Goal: Check status: Check status

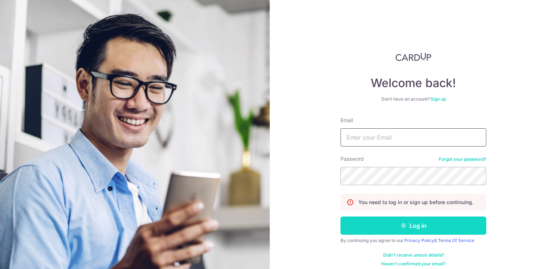
type input "[EMAIL_ADDRESS][DOMAIN_NAME]"
click at [420, 219] on button "Log in" at bounding box center [413, 225] width 146 height 18
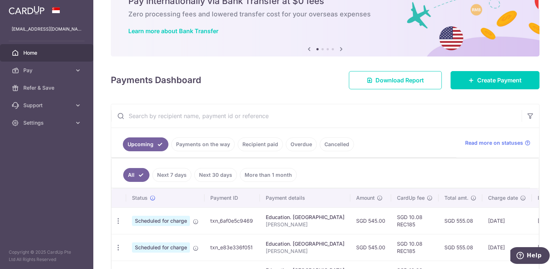
scroll to position [36, 0]
click at [253, 147] on link "Recipient paid" at bounding box center [260, 145] width 45 height 14
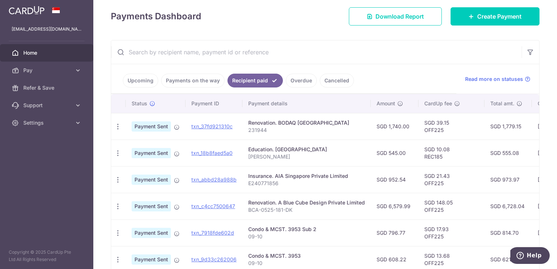
scroll to position [109, 0]
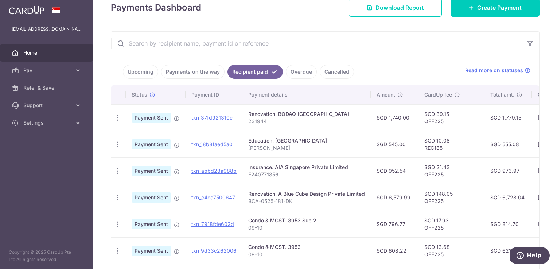
click at [273, 43] on input "text" at bounding box center [316, 43] width 410 height 23
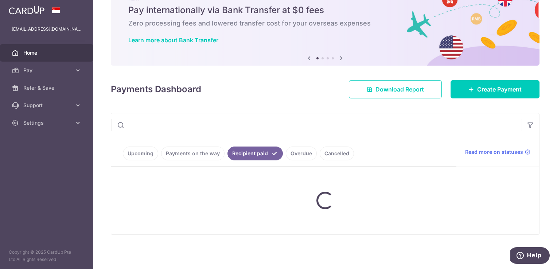
scroll to position [27, 0]
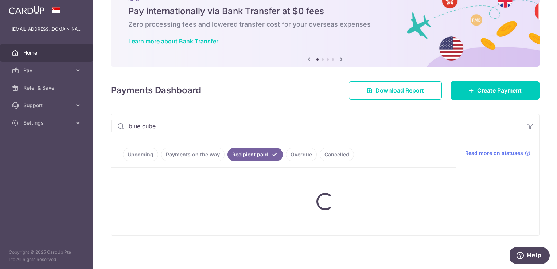
type input "blue cube"
click at [310, 89] on div "Payments Dashboard Download Report Create Payment" at bounding box center [325, 88] width 429 height 21
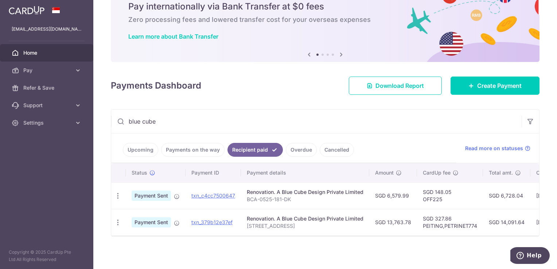
scroll to position [36, 0]
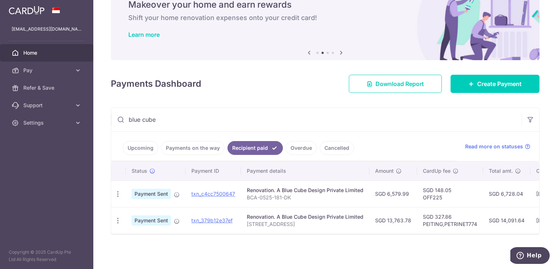
click at [29, 52] on span "Home" at bounding box center [47, 52] width 48 height 7
